Goal: Check status: Check status

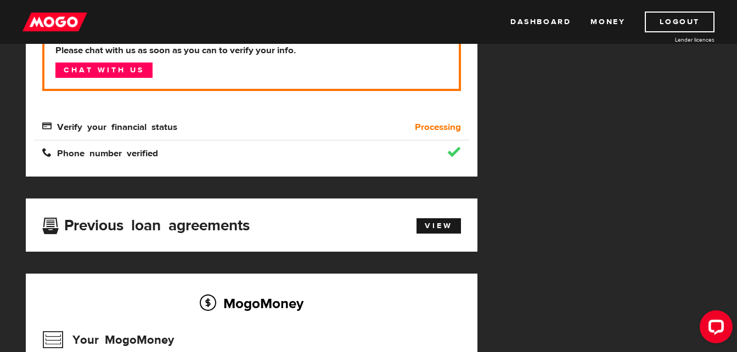
scroll to position [264, 0]
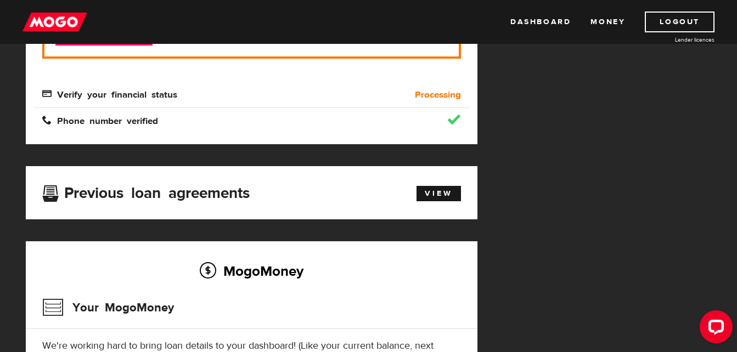
drag, startPoint x: 712, startPoint y: 165, endPoint x: 743, endPoint y: 106, distance: 66.3
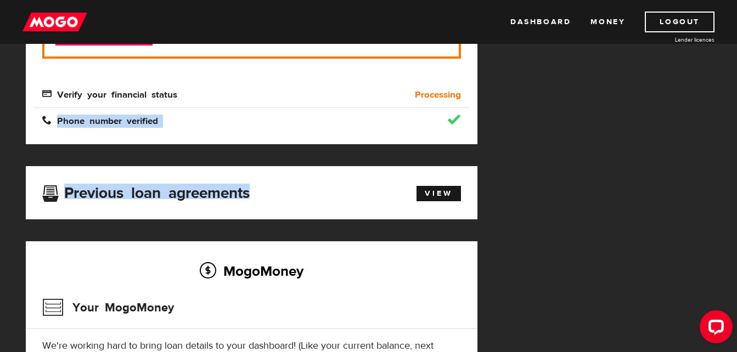
click at [700, 121] on div "MogoMoney Your MogoMoney application Expired Your MogoMoney credit decision has…" at bounding box center [369, 160] width 702 height 609
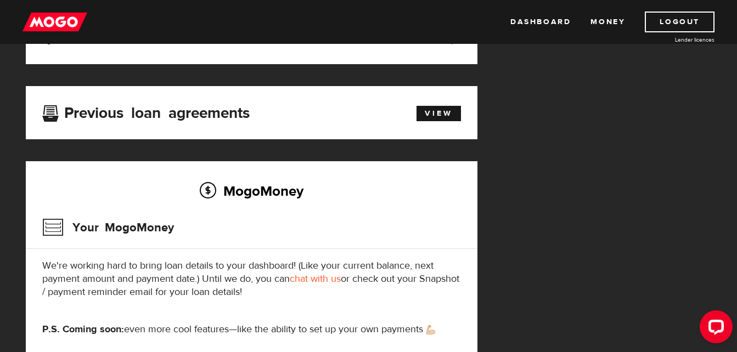
scroll to position [341, 0]
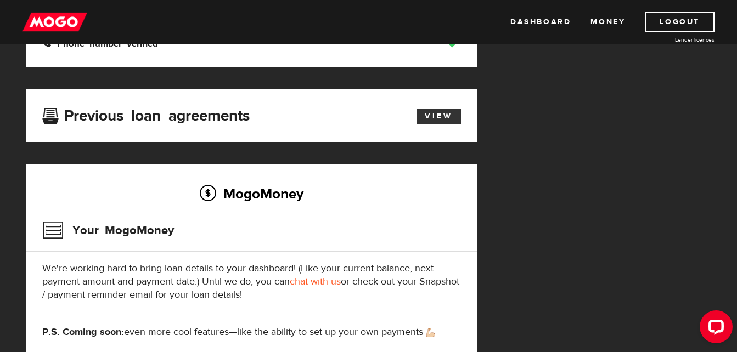
click at [436, 112] on link "View" at bounding box center [438, 116] width 44 height 15
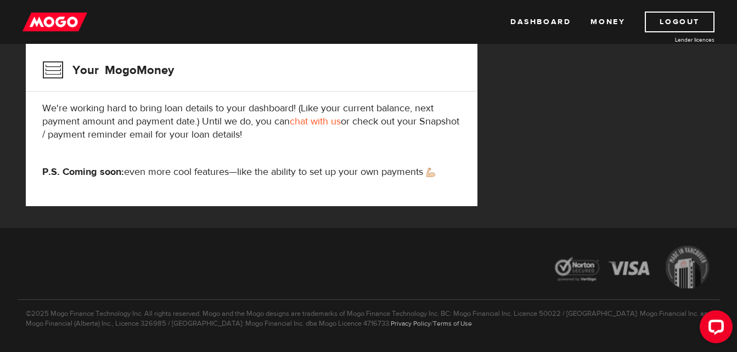
scroll to position [531, 0]
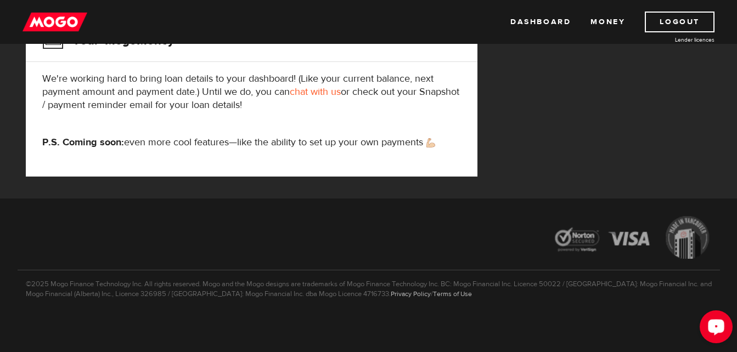
click at [718, 324] on icon "Open LiveChat chat widget" at bounding box center [716, 326] width 10 height 7
